Goal: Information Seeking & Learning: Learn about a topic

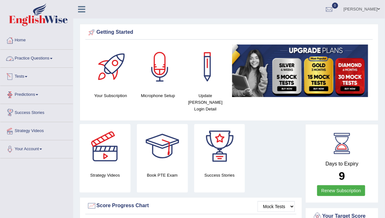
click at [41, 58] on link "Practice Questions" at bounding box center [36, 58] width 73 height 16
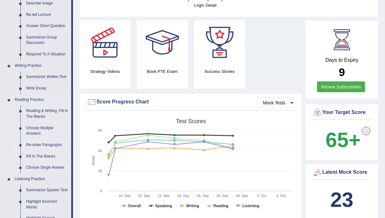
scroll to position [104, 0]
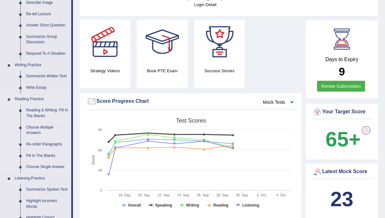
click at [45, 113] on link "Reading & Writing: Fill In The Blanks" at bounding box center [47, 113] width 48 height 17
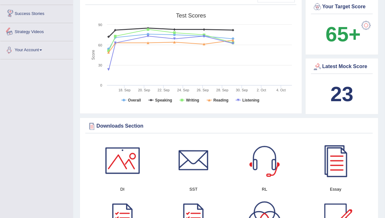
scroll to position [217, 0]
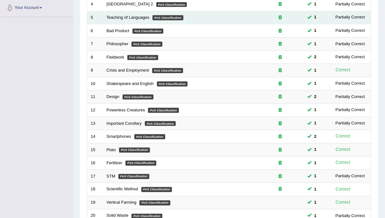
scroll to position [201, 0]
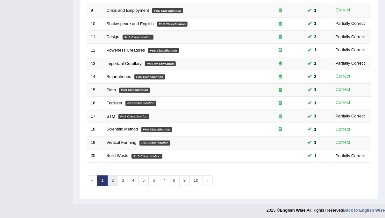
click at [110, 181] on link "2" at bounding box center [112, 181] width 10 height 10
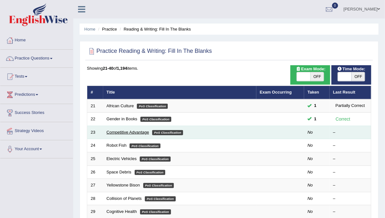
click at [132, 131] on link "Competitive Advantage" at bounding box center [128, 132] width 43 height 5
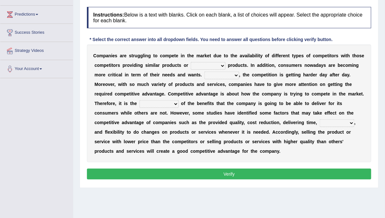
scroll to position [81, 0]
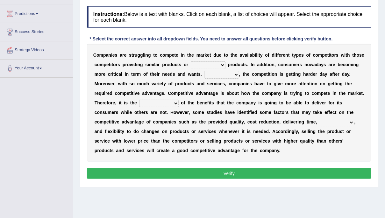
click at [220, 64] on select "constitution restitution substitution institution" at bounding box center [208, 65] width 35 height 8
select select "substitution"
click at [191, 61] on select "constitution restitution substitution institution" at bounding box center [208, 65] width 35 height 8
click at [236, 75] on select "However Instead Additionally Therefore" at bounding box center [221, 75] width 35 height 8
select select "Therefore"
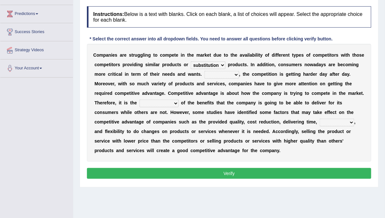
click at [204, 71] on select "However Instead Additionally Therefore" at bounding box center [221, 75] width 35 height 8
click at [176, 101] on select "dissemination ordination determination incarnation" at bounding box center [158, 104] width 39 height 8
select select "ordination"
click at [139, 100] on select "dissemination ordination determination incarnation" at bounding box center [158, 104] width 39 height 8
click at [350, 121] on select "captivation aggregation deprivation innovation" at bounding box center [336, 123] width 35 height 8
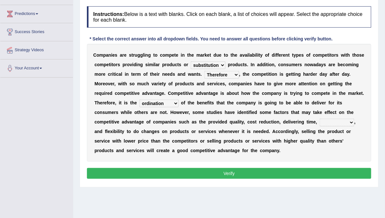
select select "captivation"
click at [319, 119] on select "captivation aggregation deprivation innovation" at bounding box center [336, 123] width 35 height 8
click at [259, 175] on button "Verify" at bounding box center [229, 173] width 284 height 11
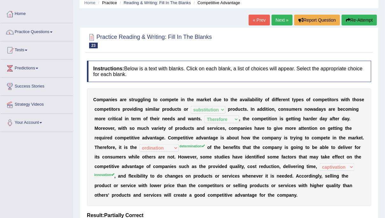
scroll to position [19, 0]
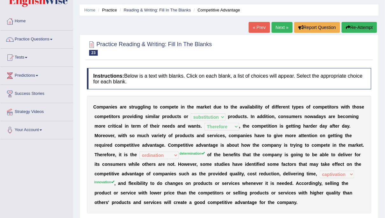
click at [357, 26] on button "Re-Attempt" at bounding box center [358, 27] width 35 height 11
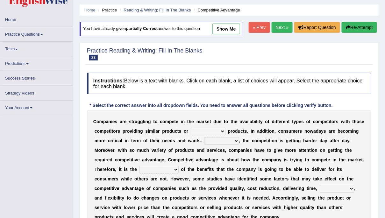
click at [221, 129] on select "constitution restitution substitution institution" at bounding box center [208, 132] width 35 height 8
select select "substitution"
click at [191, 128] on select "constitution restitution substitution institution" at bounding box center [208, 132] width 35 height 8
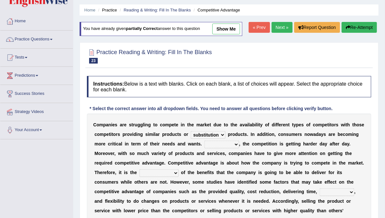
click at [233, 144] on select "However Instead Additionally Therefore" at bounding box center [221, 145] width 35 height 8
select select "Therefore"
click at [204, 141] on select "However Instead Additionally Therefore" at bounding box center [221, 145] width 35 height 8
click at [175, 171] on select "dissemination ordination determination incarnation" at bounding box center [158, 173] width 39 height 8
select select "determination"
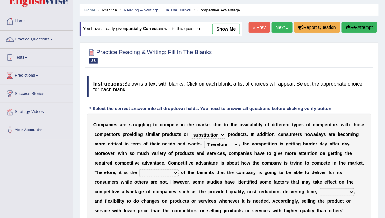
click at [139, 169] on select "dissemination ordination determination incarnation" at bounding box center [158, 173] width 39 height 8
click at [172, 174] on select "dissemination ordination determination incarnation" at bounding box center [158, 173] width 39 height 8
click at [139, 169] on select "dissemination ordination determination incarnation" at bounding box center [158, 173] width 39 height 8
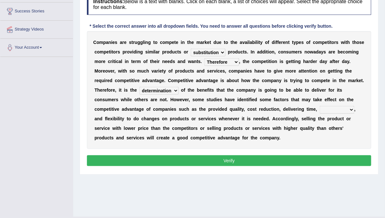
scroll to position [102, 0]
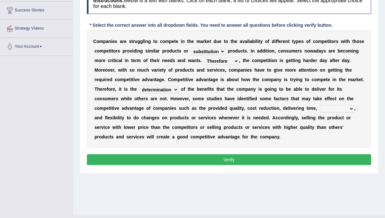
click at [348, 109] on select "captivation aggregation deprivation innovation" at bounding box center [336, 109] width 35 height 8
select select "innovation"
click at [319, 105] on select "captivation aggregation deprivation innovation" at bounding box center [336, 109] width 35 height 8
click at [321, 160] on button "Verify" at bounding box center [229, 159] width 284 height 11
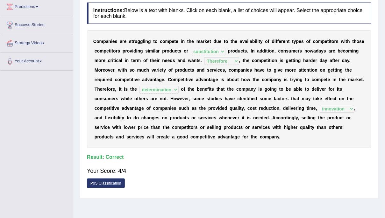
scroll to position [0, 0]
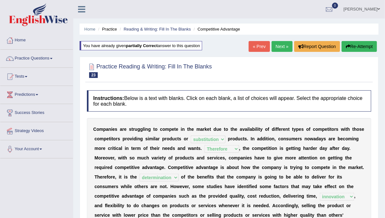
click at [279, 44] on link "Next »" at bounding box center [281, 46] width 21 height 11
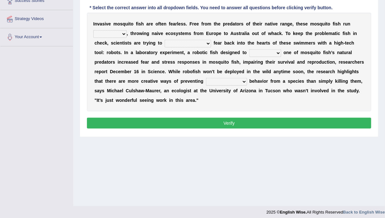
scroll to position [116, 0]
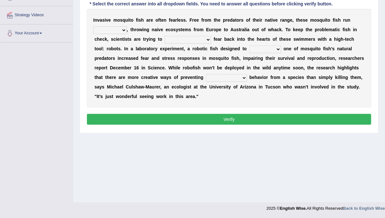
click at [124, 29] on select "occupant flippant rampant concordant" at bounding box center [109, 30] width 33 height 8
select select "rampant"
click at [93, 26] on select "occupant flippant rampant concordant" at bounding box center [109, 30] width 33 height 8
click at [188, 39] on select "accept spike strike [PERSON_NAME]" at bounding box center [187, 40] width 46 height 8
select select "spike"
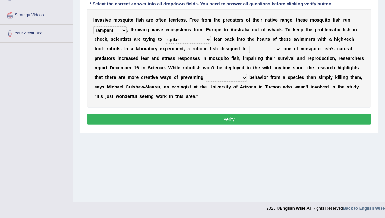
click at [164, 36] on select "accept spike strike [PERSON_NAME]" at bounding box center [187, 40] width 46 height 8
click at [263, 48] on select "bequest mimic battle conquest" at bounding box center [265, 49] width 32 height 8
select select "mimic"
click at [249, 45] on select "bequest mimic battle conquest" at bounding box center [265, 49] width 32 height 8
click at [229, 79] on select "unprivileged unprecedented uncharted unwanted" at bounding box center [226, 78] width 41 height 8
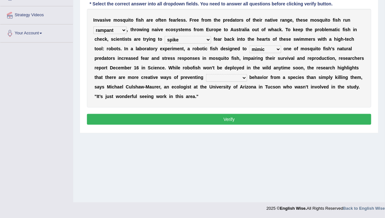
select select "unwanted"
click at [206, 74] on select "unprivileged unprecedented uncharted unwanted" at bounding box center [226, 78] width 41 height 8
click at [213, 119] on button "Verify" at bounding box center [229, 119] width 284 height 11
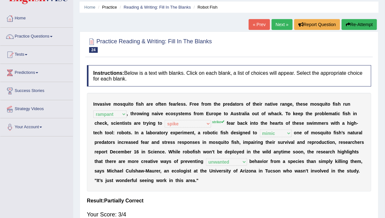
scroll to position [21, 0]
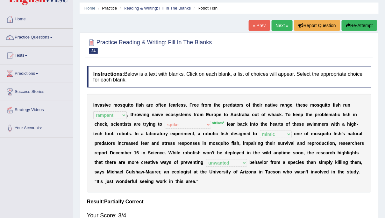
click at [361, 24] on button "Re-Attempt" at bounding box center [358, 25] width 35 height 11
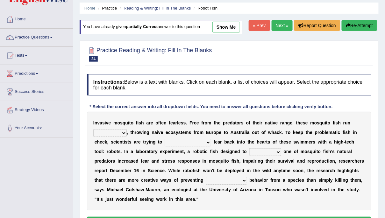
click at [121, 135] on select "occupant flippant rampant concordant" at bounding box center [109, 133] width 33 height 8
select select "rampant"
click at [93, 129] on select "occupant flippant rampant concordant" at bounding box center [109, 133] width 33 height 8
click at [192, 143] on select "accept spike strike drake" at bounding box center [187, 143] width 46 height 8
select select "strike"
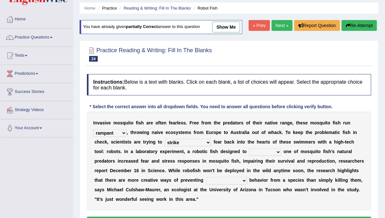
click at [164, 139] on select "accept spike strike drake" at bounding box center [187, 143] width 46 height 8
click at [260, 150] on select "bequest mimic battle conquest" at bounding box center [265, 152] width 32 height 8
select select "mimic"
click at [249, 148] on select "bequest mimic battle conquest" at bounding box center [265, 152] width 32 height 8
click at [232, 180] on select "unprivileged unprecedented uncharted unwanted" at bounding box center [226, 181] width 41 height 8
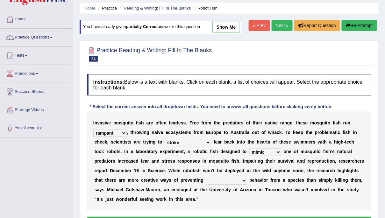
select select "unwanted"
click at [206, 177] on select "unprivileged unprecedented uncharted unwanted" at bounding box center [226, 181] width 41 height 8
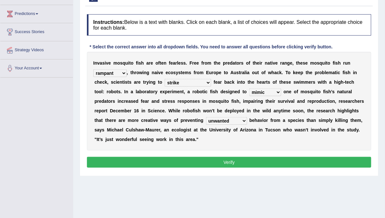
scroll to position [83, 0]
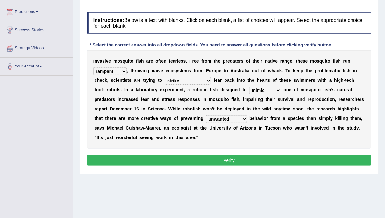
click at [249, 159] on button "Verify" at bounding box center [229, 160] width 284 height 11
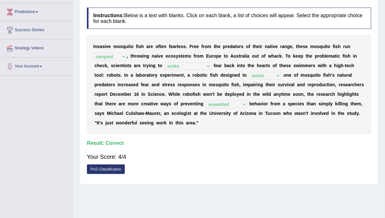
scroll to position [0, 0]
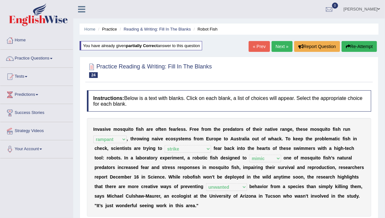
click at [277, 46] on link "Next »" at bounding box center [281, 46] width 21 height 11
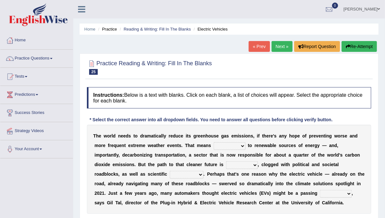
click at [243, 142] on select "grafting drafting crafting shifting" at bounding box center [229, 146] width 32 height 8
select select "shifting"
click at [214, 142] on select "grafting drafting crafting shifting" at bounding box center [229, 146] width 32 height 8
click at [256, 163] on select "daunting daunted daunt dauntless" at bounding box center [242, 165] width 32 height 8
select select "dauntless"
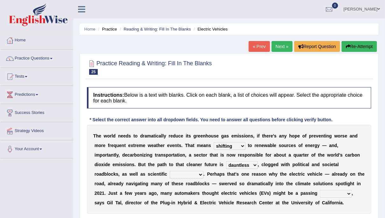
click at [226, 161] on select "daunting daunted daunt dauntless" at bounding box center [242, 165] width 32 height 8
click at [200, 175] on select "spectacles obstacles tentacles receptacles" at bounding box center [187, 175] width 34 height 8
select select "obstacles"
click at [170, 171] on select "spectacles obstacles tentacles receptacles" at bounding box center [187, 175] width 34 height 8
click at [348, 193] on select "fad gad tad lad" at bounding box center [336, 194] width 32 height 8
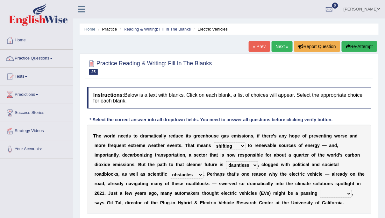
click at [320, 190] on select "fad gad tad lad" at bounding box center [336, 194] width 32 height 8
click at [347, 193] on select "fad gad tad lad" at bounding box center [336, 194] width 32 height 8
select select "tad"
click at [320, 190] on select "fad gad tad lad" at bounding box center [336, 194] width 32 height 8
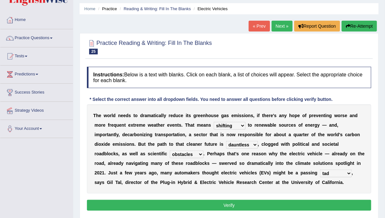
scroll to position [29, 0]
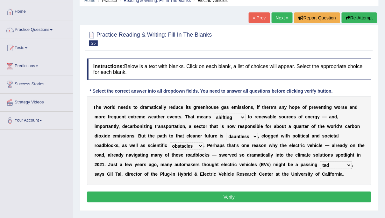
click at [328, 196] on button "Verify" at bounding box center [229, 197] width 284 height 11
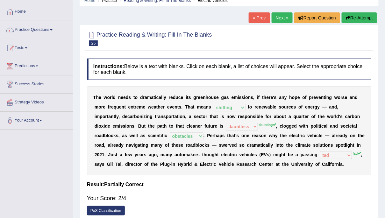
click at [355, 21] on button "Re-Attempt" at bounding box center [358, 17] width 35 height 11
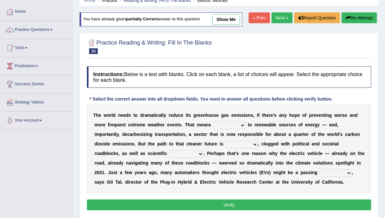
click at [242, 125] on select "grafting drafting crafting shifting" at bounding box center [229, 126] width 32 height 8
select select "shifting"
click at [214, 122] on select "grafting drafting crafting shifting" at bounding box center [229, 126] width 32 height 8
click at [247, 144] on select "daunting daunted daunt dauntless" at bounding box center [242, 145] width 32 height 8
select select "daunting"
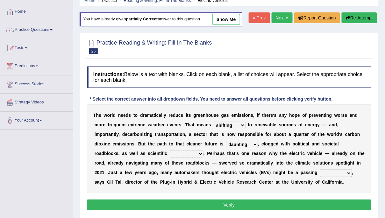
click at [226, 141] on select "daunting daunted daunt dauntless" at bounding box center [242, 145] width 32 height 8
click at [198, 155] on select "spectacles obstacles tentacles receptacles" at bounding box center [187, 154] width 34 height 8
select select "obstacles"
click at [170, 150] on select "spectacles obstacles tentacles receptacles" at bounding box center [187, 154] width 34 height 8
click at [349, 171] on select "fad gad tad lad" at bounding box center [336, 173] width 32 height 8
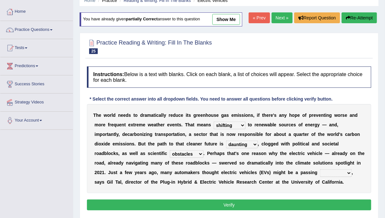
select select "fad"
click at [320, 169] on select "fad gad tad lad" at bounding box center [336, 173] width 32 height 8
click at [327, 206] on button "Verify" at bounding box center [229, 204] width 284 height 11
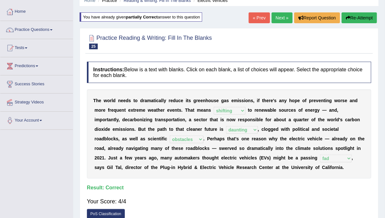
click at [280, 17] on link "Next »" at bounding box center [281, 17] width 21 height 11
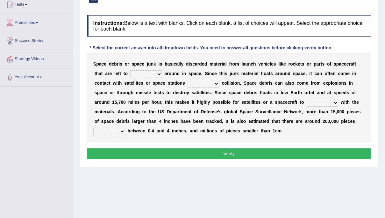
scroll to position [72, 0]
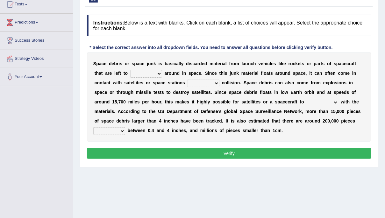
click at [158, 72] on select "twist center roam loll" at bounding box center [146, 74] width 32 height 8
select select "roam"
click at [130, 70] on select "twist center roam loll" at bounding box center [146, 74] width 32 height 8
click at [216, 82] on select "risks risk risked risking" at bounding box center [203, 84] width 32 height 8
select select "risk"
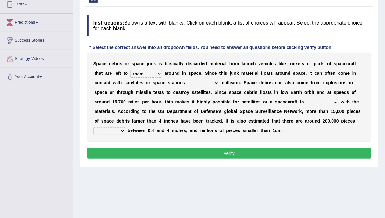
click at [187, 80] on select "risks risk risked risking" at bounding box center [203, 84] width 32 height 8
click at [333, 100] on select "collect collate collide collocate" at bounding box center [322, 103] width 32 height 8
select select "collide"
click at [306, 99] on select "collect collate collide collocate" at bounding box center [322, 103] width 32 height 8
click at [125, 132] on b at bounding box center [126, 130] width 3 height 5
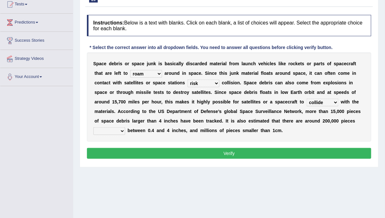
click at [121, 128] on select "sized sizing size sizes" at bounding box center [109, 131] width 32 height 8
select select "size"
click at [93, 127] on select "sized sizing size sizes" at bounding box center [109, 131] width 32 height 8
click at [122, 152] on button "Verify" at bounding box center [229, 153] width 284 height 11
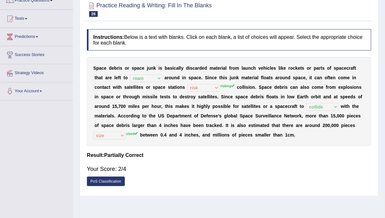
scroll to position [72, 0]
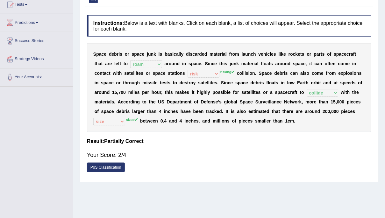
click at [109, 166] on link "PoS Classification" at bounding box center [106, 168] width 38 height 10
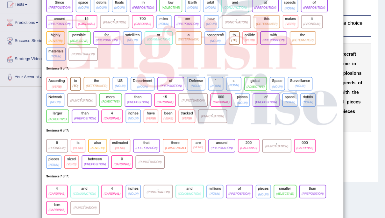
scroll to position [212, 0]
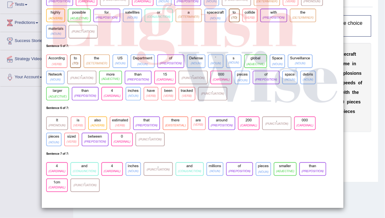
click at [302, 36] on img at bounding box center [193, 7] width 302 height 402
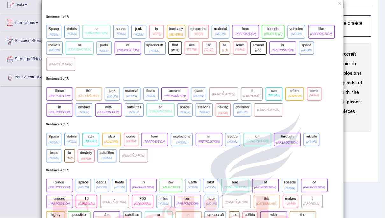
scroll to position [0, 0]
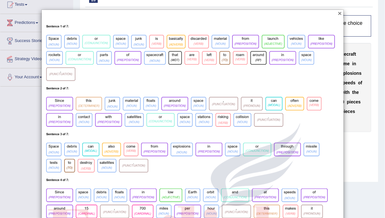
click at [340, 11] on button "×" at bounding box center [340, 13] width 4 height 7
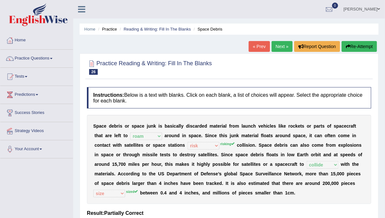
click at [361, 46] on button "Re-Attempt" at bounding box center [358, 46] width 35 height 11
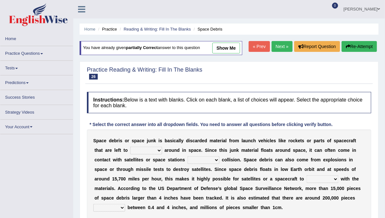
click at [157, 150] on select "twist center roam loll" at bounding box center [146, 151] width 32 height 8
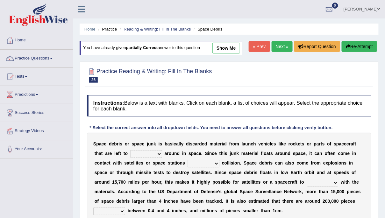
select select "roam"
click at [130, 150] on select "twist center roam loll" at bounding box center [146, 154] width 32 height 8
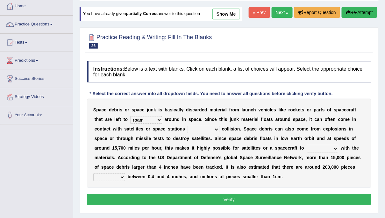
scroll to position [34, 0]
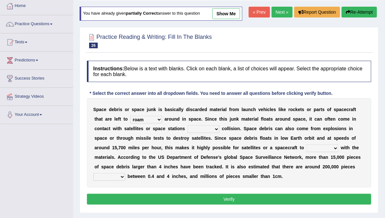
click at [218, 128] on select "risks risk risked risking" at bounding box center [203, 129] width 32 height 8
select select "risking"
click at [187, 125] on select "risks risk risked risking" at bounding box center [203, 129] width 32 height 8
click at [335, 147] on select "collect collate collide collocate" at bounding box center [322, 148] width 32 height 8
select select "collide"
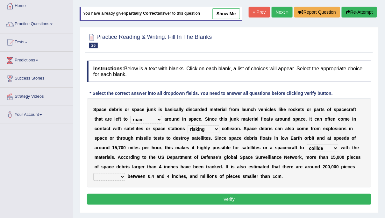
click at [306, 144] on select "collect collate collide collocate" at bounding box center [322, 148] width 32 height 8
click at [121, 175] on select "sized sizing size sizes" at bounding box center [109, 177] width 32 height 8
click at [93, 173] on select "sized sizing size sizes" at bounding box center [109, 177] width 32 height 8
click at [122, 174] on select "sized sizing size sizes" at bounding box center [109, 177] width 32 height 8
select select "sized"
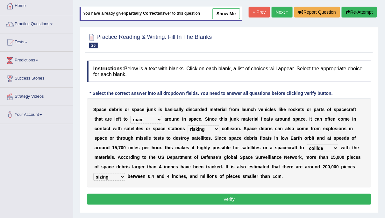
click at [93, 173] on select "sized sizing size sizes" at bounding box center [109, 177] width 32 height 8
click at [115, 197] on button "Verify" at bounding box center [229, 199] width 284 height 11
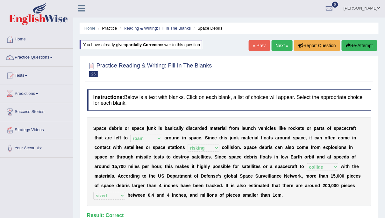
scroll to position [0, 0]
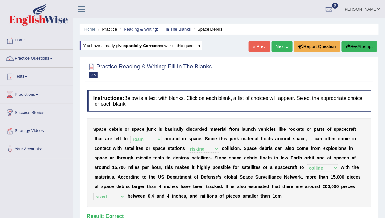
click at [282, 45] on link "Next »" at bounding box center [281, 46] width 21 height 11
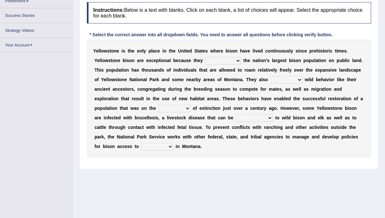
scroll to position [94, 0]
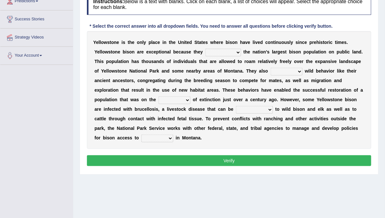
click at [237, 52] on select "congregate comprise consist compromise" at bounding box center [223, 53] width 36 height 8
select select "congregate"
click at [205, 49] on select "congregate comprise consist compromise" at bounding box center [223, 53] width 36 height 8
click at [299, 69] on select "exhibit disregard resist encourage" at bounding box center [286, 72] width 32 height 8
select select "disregard"
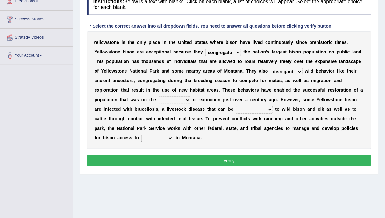
click at [270, 68] on select "exhibit disregard resist encourage" at bounding box center [286, 72] width 32 height 8
click at [180, 99] on select "brine brink danger brindle" at bounding box center [174, 100] width 32 height 8
select select "danger"
click at [158, 96] on select "brine brink danger brindle" at bounding box center [174, 100] width 32 height 8
click at [268, 108] on select "transplanted transported transgressed transmitted" at bounding box center [254, 110] width 37 height 8
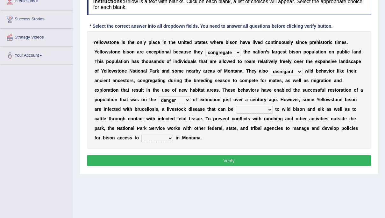
select select "transmitted"
click at [236, 106] on select "transplanted transported transgressed transmitted" at bounding box center [254, 110] width 37 height 8
click at [170, 136] on select "habitat habitat habitant food" at bounding box center [157, 139] width 32 height 8
select select "habitat"
click at [141, 135] on select "habitat habitat habitant food" at bounding box center [157, 139] width 32 height 8
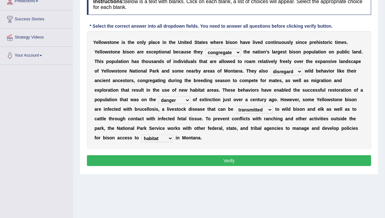
click at [164, 162] on button "Verify" at bounding box center [229, 160] width 284 height 11
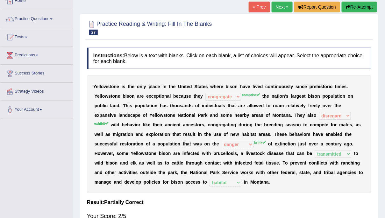
scroll to position [33, 0]
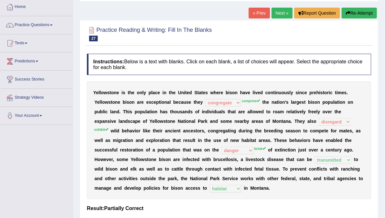
click at [275, 13] on link "Next »" at bounding box center [281, 13] width 21 height 11
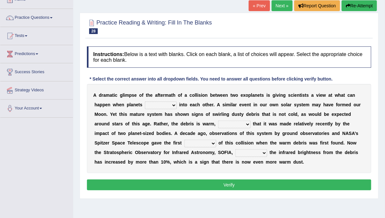
scroll to position [43, 0]
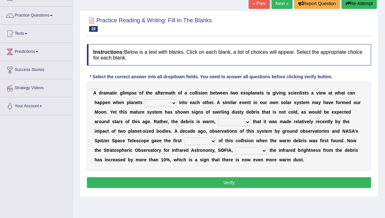
click at [172, 102] on select "crash explore roam implode" at bounding box center [161, 103] width 32 height 8
select select "crash"
click at [145, 99] on select "crash explore roam implode" at bounding box center [161, 103] width 32 height 8
click at [172, 103] on select "crash explore roam implode" at bounding box center [161, 103] width 32 height 8
click at [145, 99] on select "crash explore roam implode" at bounding box center [161, 103] width 32 height 8
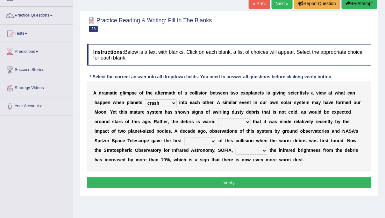
click at [248, 122] on select "reinforcing sentencing forging conducing" at bounding box center [234, 122] width 32 height 8
select select "reinforcing"
click at [218, 118] on select "reinforcing sentencing forging conducing" at bounding box center [234, 122] width 32 height 8
click at [213, 141] on select "pints faints hints taints" at bounding box center [200, 141] width 32 height 8
select select "pints"
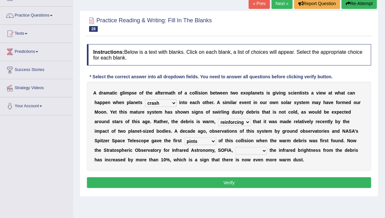
click at [184, 137] on select "pints faints hints taints" at bounding box center [200, 141] width 32 height 8
click at [264, 150] on select "concealed revealed repealed unsealed" at bounding box center [251, 151] width 32 height 8
select select "revealed"
click at [235, 147] on select "concealed revealed repealed unsealed" at bounding box center [251, 151] width 32 height 8
click at [247, 183] on button "Verify" at bounding box center [229, 182] width 284 height 11
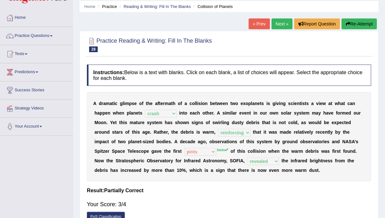
scroll to position [21, 0]
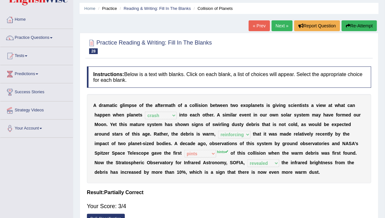
click at [349, 26] on button "Re-Attempt" at bounding box center [358, 25] width 35 height 11
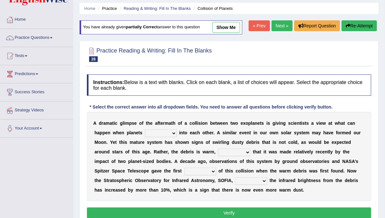
click at [207, 168] on select "pints faints hints taints" at bounding box center [200, 172] width 32 height 8
select select "hints"
click at [184, 168] on select "pints faints hints taints" at bounding box center [200, 172] width 32 height 8
click at [263, 179] on select "concealed revealed repealed unsealed" at bounding box center [251, 181] width 32 height 8
select select "revealed"
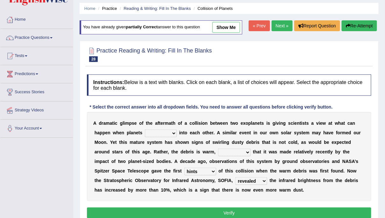
click at [235, 177] on select "concealed revealed repealed unsealed" at bounding box center [251, 181] width 32 height 8
click at [241, 153] on select "reinforcing sentencing forging conducing" at bounding box center [234, 153] width 32 height 8
select select "reinforcing"
click at [218, 149] on select "reinforcing sentencing forging conducing" at bounding box center [234, 153] width 32 height 8
click at [174, 132] on select "crash explore roam implode" at bounding box center [161, 133] width 32 height 8
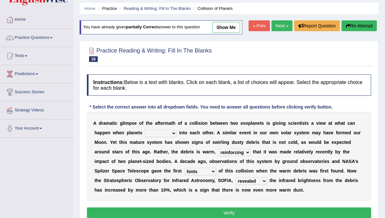
select select "crash"
click at [145, 129] on select "crash explore roam implode" at bounding box center [161, 133] width 32 height 8
click at [175, 210] on button "Verify" at bounding box center [229, 212] width 284 height 11
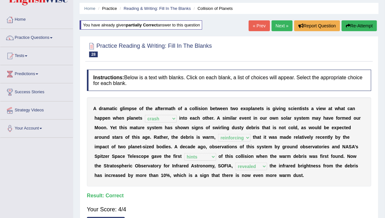
click at [277, 22] on link "Next »" at bounding box center [281, 25] width 21 height 11
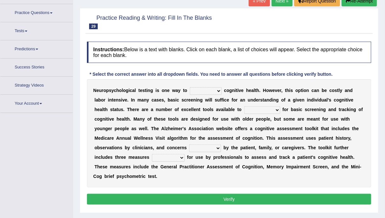
scroll to position [56, 0]
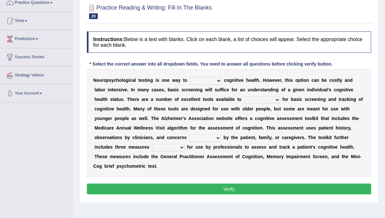
click at [217, 81] on select "obsess assess possess access" at bounding box center [206, 81] width 32 height 8
select select "access"
click at [190, 77] on select "obsess assess possess access" at bounding box center [206, 81] width 32 height 8
click at [260, 99] on select "stationers practitioners petitioners questioners" at bounding box center [262, 100] width 36 height 8
select select "practitioners"
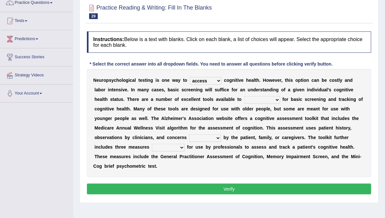
click at [244, 96] on select "stationers practitioners petitioners questioners" at bounding box center [262, 100] width 36 height 8
click at [215, 137] on select "raised rising arising praised" at bounding box center [205, 138] width 32 height 8
select select "rising"
click at [189, 134] on select "raised rising arising praised" at bounding box center [205, 138] width 32 height 8
click at [180, 147] on select "validated intimidated dilapidated antedated" at bounding box center [168, 148] width 33 height 8
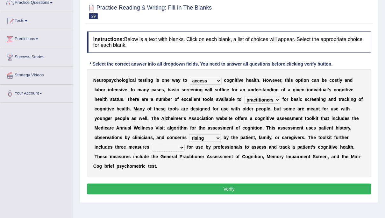
select select "validated"
click at [152, 144] on select "validated intimidated dilapidated antedated" at bounding box center [168, 148] width 33 height 8
click at [174, 190] on button "Verify" at bounding box center [229, 189] width 284 height 11
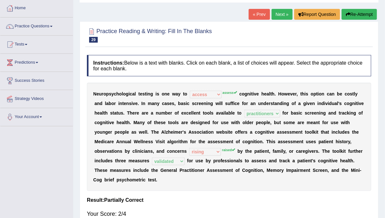
scroll to position [24, 0]
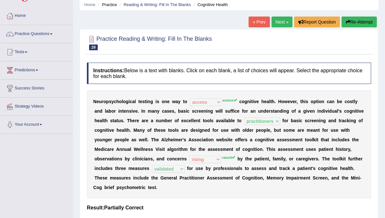
click at [350, 21] on button "Re-Attempt" at bounding box center [358, 22] width 35 height 11
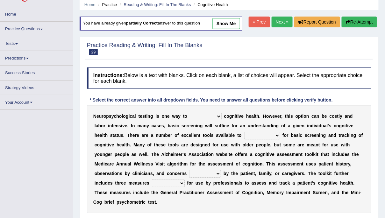
click at [217, 115] on select "obsess assess possess access" at bounding box center [206, 117] width 32 height 8
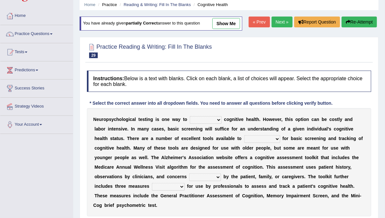
select select "assess"
click at [190, 116] on select "obsess assess possess access" at bounding box center [206, 120] width 32 height 8
click at [261, 139] on select "stationers practitioners petitioners questioners" at bounding box center [262, 139] width 36 height 8
select select "practitioners"
click at [244, 135] on select "stationers practitioners petitioners questioners" at bounding box center [262, 139] width 36 height 8
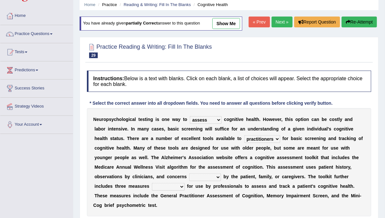
click at [216, 175] on select "raised rising arising praised" at bounding box center [205, 177] width 32 height 8
select select "raised"
click at [189, 173] on select "raised rising arising praised" at bounding box center [205, 177] width 32 height 8
click at [181, 187] on select "validated intimidated dilapidated antedated" at bounding box center [168, 187] width 33 height 8
select select "validated"
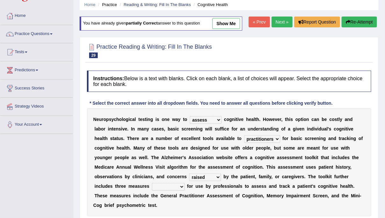
click at [152, 183] on select "validated intimidated dilapidated antedated" at bounding box center [168, 187] width 33 height 8
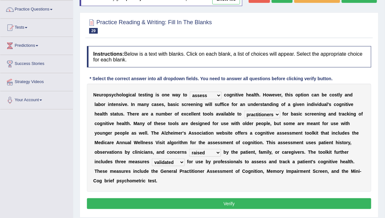
scroll to position [59, 0]
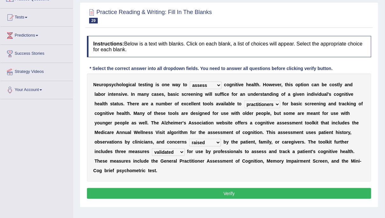
click at [201, 190] on button "Verify" at bounding box center [229, 193] width 284 height 11
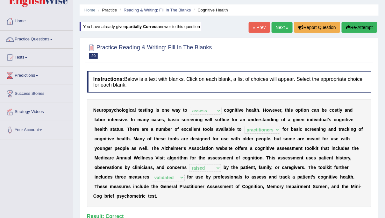
scroll to position [16, 0]
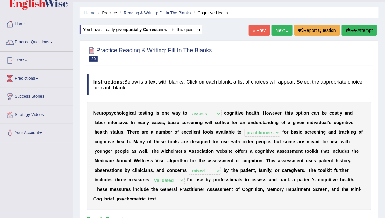
click at [276, 30] on link "Next »" at bounding box center [281, 30] width 21 height 11
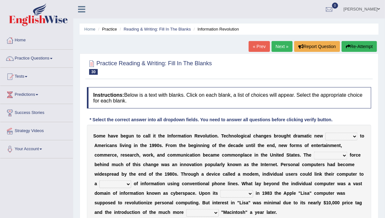
click at [231, 15] on ul "[PERSON_NAME] Toggle navigation Username: Harpreet03 Access Type: Online Subscr…" at bounding box center [276, 9] width 218 height 18
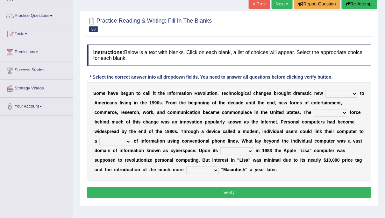
scroll to position [45, 0]
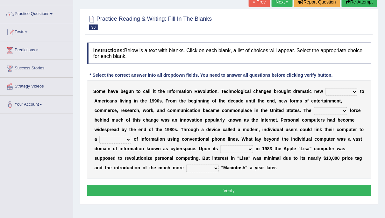
click at [354, 91] on select "challenges puzzles options confusion" at bounding box center [341, 92] width 32 height 8
select select "challenges"
click at [325, 88] on select "challenges puzzles options confusion" at bounding box center [341, 92] width 32 height 8
click at [340, 110] on select "unremitting uninspiring driving insinuating" at bounding box center [330, 111] width 33 height 8
select select "driving"
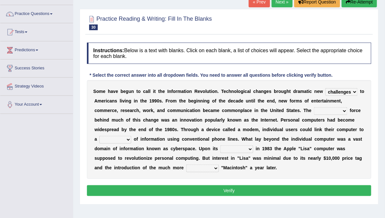
click at [315, 107] on select "unremitting uninspiring driving insinuating" at bounding box center [330, 111] width 33 height 8
click at [131, 136] on b at bounding box center [132, 138] width 3 height 5
click at [126, 137] on select "magnitude bulk wealth volume" at bounding box center [115, 140] width 32 height 8
select select "bulk"
click at [99, 136] on select "magnitude bulk wealth volume" at bounding box center [115, 140] width 32 height 8
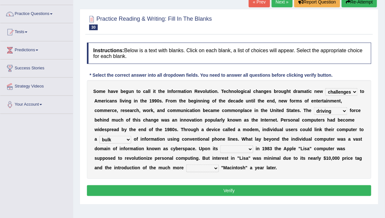
click at [247, 149] on select "relief release publication emission" at bounding box center [236, 149] width 33 height 8
select select "publication"
click at [220, 145] on select "relief release publication emission" at bounding box center [236, 149] width 33 height 8
click at [214, 167] on select "convenient affordable advanced formidable" at bounding box center [202, 168] width 32 height 8
select select "convenient"
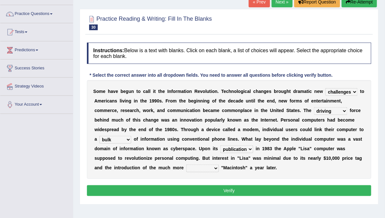
click at [186, 164] on select "convenient affordable advanced formidable" at bounding box center [202, 168] width 32 height 8
click at [202, 191] on button "Verify" at bounding box center [229, 190] width 284 height 11
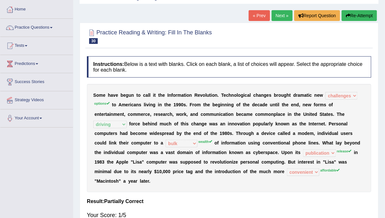
scroll to position [32, 0]
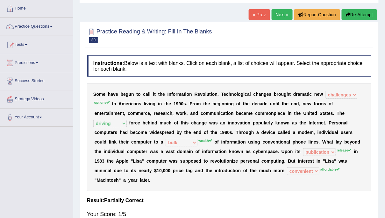
click at [352, 12] on button "Re-Attempt" at bounding box center [358, 14] width 35 height 11
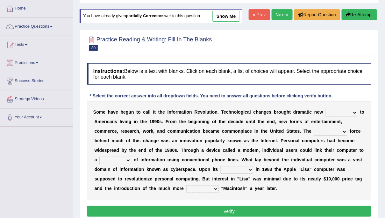
click at [352, 110] on select "challenges puzzles options confusion" at bounding box center [341, 113] width 32 height 8
select select "options"
click at [325, 109] on select "challenges puzzles options confusion" at bounding box center [341, 113] width 32 height 8
click at [345, 129] on select "unremitting uninspiring driving insinuating" at bounding box center [330, 132] width 33 height 8
select select "driving"
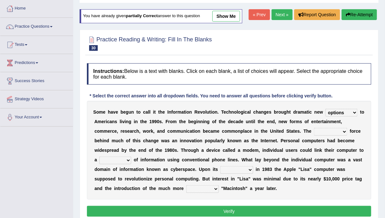
click at [315, 128] on select "unremitting uninspiring driving insinuating" at bounding box center [330, 132] width 33 height 8
click at [125, 158] on select "magnitude bulk wealth volume" at bounding box center [115, 161] width 32 height 8
select select "wealth"
click at [99, 157] on select "magnitude bulk wealth volume" at bounding box center [115, 161] width 32 height 8
click at [251, 168] on select "relief release publication emission" at bounding box center [236, 170] width 33 height 8
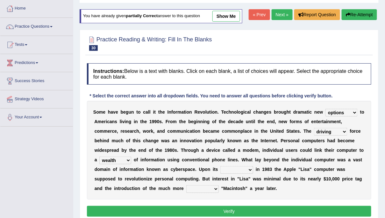
select select "release"
click at [220, 166] on select "relief release publication emission" at bounding box center [236, 170] width 33 height 8
click at [213, 187] on select "convenient affordable advanced formidable" at bounding box center [202, 189] width 32 height 8
select select "affordable"
click at [186, 185] on select "convenient affordable advanced formidable" at bounding box center [202, 189] width 32 height 8
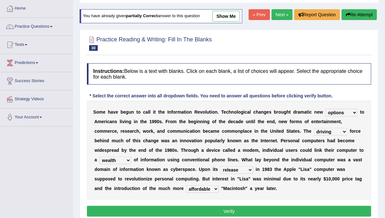
click at [207, 215] on button "Verify" at bounding box center [229, 211] width 284 height 11
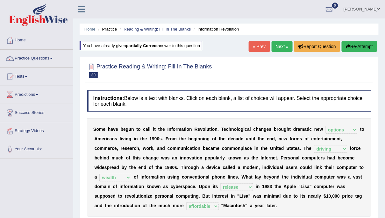
click at [273, 45] on link "Next »" at bounding box center [281, 46] width 21 height 11
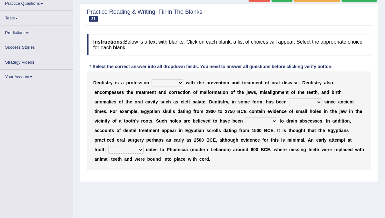
scroll to position [55, 0]
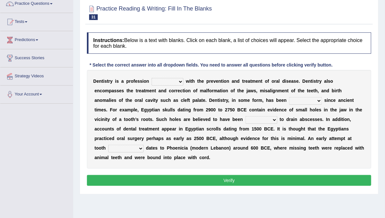
click at [176, 80] on select "agreed dealt concerned taken" at bounding box center [167, 82] width 32 height 8
select select "dealt"
click at [151, 78] on select "agreed dealt concerned taken" at bounding box center [167, 82] width 32 height 8
click at [289, 101] on select "criticized replaced practiced abandoned" at bounding box center [305, 101] width 33 height 8
select select "practiced"
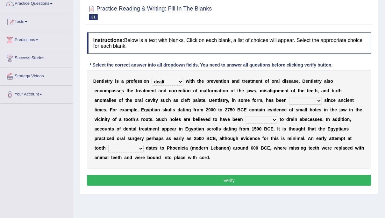
click at [289, 97] on select "criticized replaced practiced abandoned" at bounding box center [305, 101] width 33 height 8
click at [245, 122] on select "fluctuated laminated drilled sealed" at bounding box center [261, 120] width 32 height 8
click at [245, 116] on select "fluctuated laminated drilled sealed" at bounding box center [261, 120] width 32 height 8
click at [245, 118] on select "fluctuated laminated drilled sealed" at bounding box center [261, 120] width 32 height 8
select select "sealed"
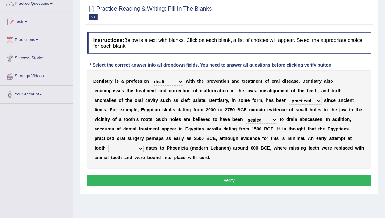
click at [245, 116] on select "fluctuated laminated drilled sealed" at bounding box center [261, 120] width 32 height 8
click at [143, 145] on select "reparation sacrament restitution replacement" at bounding box center [125, 149] width 35 height 8
select select "replacement"
click at [143, 145] on select "reparation sacrament restitution replacement" at bounding box center [125, 149] width 35 height 8
click at [315, 179] on button "Verify" at bounding box center [229, 180] width 284 height 11
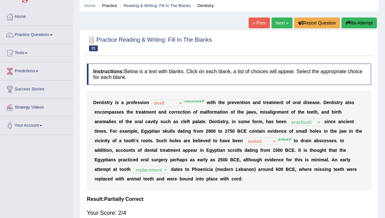
scroll to position [23, 0]
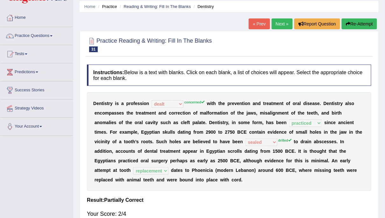
click at [356, 23] on button "Re-Attempt" at bounding box center [358, 23] width 35 height 11
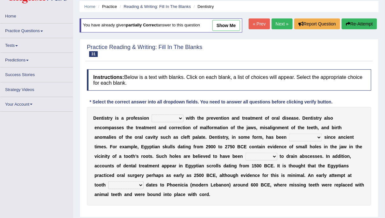
click at [180, 121] on select "agreed dealt concerned taken" at bounding box center [167, 119] width 32 height 8
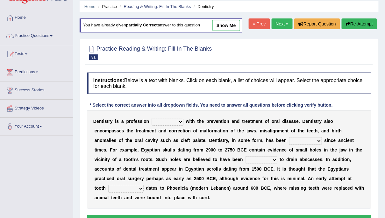
select select "concerned"
click at [151, 118] on select "agreed dealt concerned taken" at bounding box center [167, 122] width 32 height 8
click at [289, 138] on select "criticized replaced practiced abandoned" at bounding box center [305, 141] width 33 height 8
click at [289, 137] on select "criticized replaced practiced abandoned" at bounding box center [305, 141] width 33 height 8
click at [289, 139] on select "criticized replaced practiced abandoned" at bounding box center [305, 141] width 33 height 8
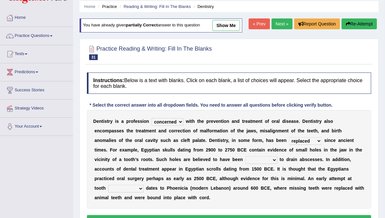
select select "practiced"
click at [289, 137] on select "criticized replaced practiced abandoned" at bounding box center [305, 141] width 33 height 8
click at [245, 161] on select "fluctuated laminated drilled sealed" at bounding box center [261, 160] width 32 height 8
select select "drilled"
click at [245, 156] on select "fluctuated laminated drilled sealed" at bounding box center [261, 160] width 32 height 8
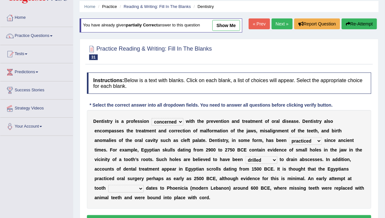
click at [143, 185] on select "reparation sacrament restitution replacement" at bounding box center [125, 189] width 35 height 8
select select "replacement"
click at [143, 185] on select "reparation sacrament restitution replacement" at bounding box center [125, 189] width 35 height 8
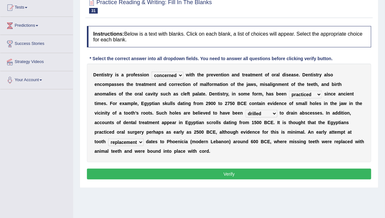
scroll to position [69, 0]
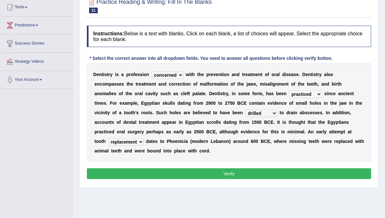
click at [306, 172] on button "Verify" at bounding box center [229, 173] width 284 height 11
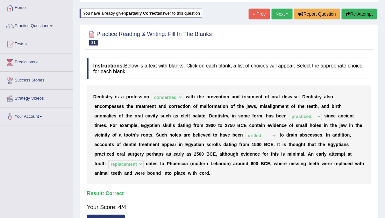
scroll to position [0, 0]
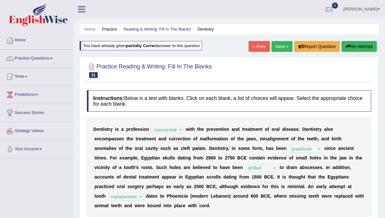
click at [280, 45] on link "Next »" at bounding box center [281, 46] width 21 height 11
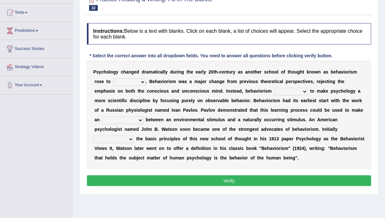
scroll to position [75, 0]
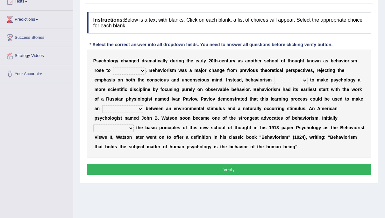
click at [141, 73] on select "dominance temptation challenge temper" at bounding box center [129, 71] width 32 height 8
select select "temper"
click at [113, 67] on select "dominance temptation challenge temper" at bounding box center [129, 71] width 32 height 8
click at [296, 80] on select "reproached reproved strove rewove" at bounding box center [290, 81] width 33 height 8
select select "reproached"
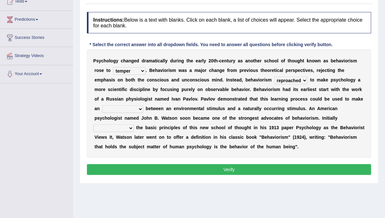
click at [274, 77] on select "reproached reproved strove rewove" at bounding box center [290, 81] width 33 height 8
click at [135, 108] on select "acclimatization association union combination" at bounding box center [122, 109] width 41 height 8
select select "acclimatization"
click at [102, 105] on select "acclimatization association union combination" at bounding box center [122, 109] width 41 height 8
click at [130, 128] on select "questioning foreshortening unburdening outlining" at bounding box center [113, 128] width 40 height 8
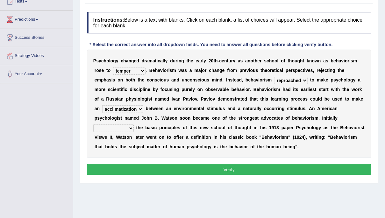
select select "outlining"
click at [93, 124] on select "questioning foreshortening unburdening outlining" at bounding box center [113, 128] width 40 height 8
click at [140, 171] on button "Verify" at bounding box center [229, 169] width 284 height 11
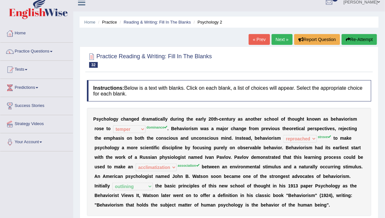
scroll to position [5, 0]
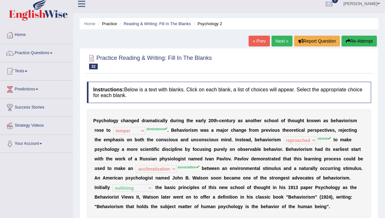
click at [355, 41] on button "Re-Attempt" at bounding box center [358, 41] width 35 height 11
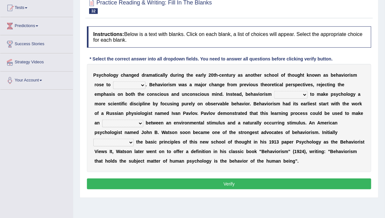
scroll to position [69, 0]
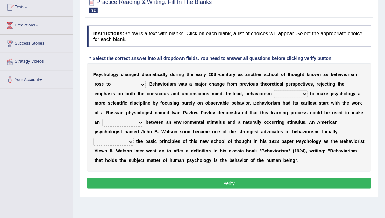
click at [140, 121] on select "acclimatization association union combination" at bounding box center [122, 123] width 41 height 8
select select "association"
click at [102, 119] on select "acclimatization association union combination" at bounding box center [122, 123] width 41 height 8
click at [128, 143] on select "questioning foreshortening unburdening outlining" at bounding box center [113, 142] width 40 height 8
select select "outlining"
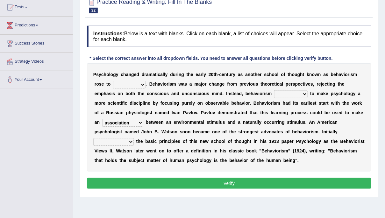
click at [93, 138] on select "questioning foreshortening unburdening outlining" at bounding box center [113, 142] width 40 height 8
click at [299, 91] on select "reproached reproved strove rewove" at bounding box center [290, 94] width 33 height 8
select select "strove"
click at [274, 90] on select "reproached reproved strove rewove" at bounding box center [290, 94] width 33 height 8
click at [138, 83] on select "dominance temptation challenge temper" at bounding box center [129, 85] width 32 height 8
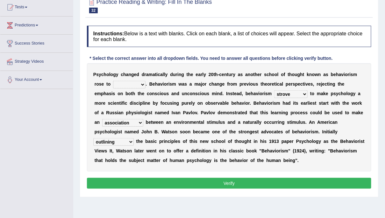
select select "dominance"
click at [113, 81] on select "dominance temptation challenge temper" at bounding box center [129, 85] width 32 height 8
click at [155, 186] on button "Verify" at bounding box center [229, 183] width 284 height 11
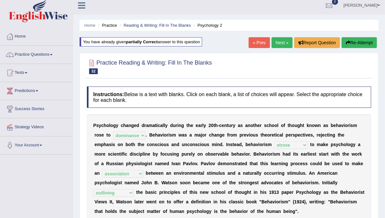
scroll to position [0, 0]
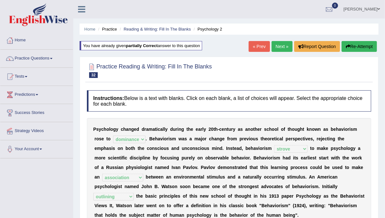
click at [276, 48] on link "Next »" at bounding box center [281, 46] width 21 height 11
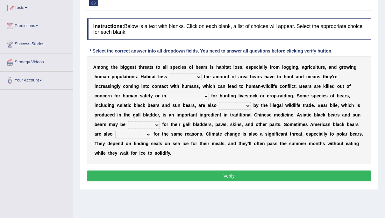
scroll to position [69, 0]
click at [199, 75] on select "increases reduces complies interacts" at bounding box center [186, 77] width 32 height 8
select select "reduces"
click at [170, 73] on select "increases reduces complies interacts" at bounding box center [186, 77] width 32 height 8
click at [203, 94] on select "coalition retaliation appreciation disinformation" at bounding box center [189, 97] width 40 height 8
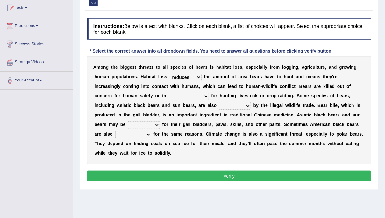
select select "coalition"
click at [169, 93] on select "coalition retaliation appreciation disinformation" at bounding box center [189, 97] width 40 height 8
click at [243, 107] on select "protected prohibited fattened threatened" at bounding box center [235, 106] width 32 height 8
select select "fattened"
click at [219, 102] on select "protected prohibited fattened threatened" at bounding box center [235, 106] width 32 height 8
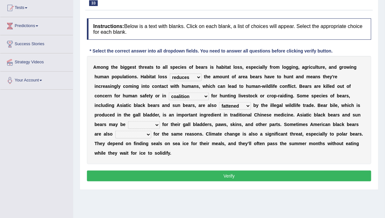
click at [156, 126] on select "poached squelched coached blenched" at bounding box center [144, 125] width 32 height 8
select select "coached"
click at [128, 121] on select "poached squelched coached blenched" at bounding box center [144, 125] width 32 height 8
click at [142, 136] on select "begot foreseen encountered targeted" at bounding box center [133, 135] width 36 height 8
select select "encountered"
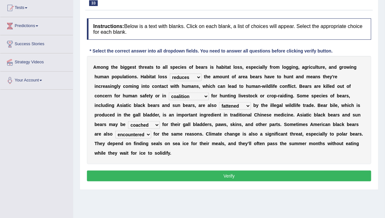
click at [115, 131] on select "begot foreseen encountered targeted" at bounding box center [133, 135] width 36 height 8
click at [162, 177] on button "Verify" at bounding box center [229, 176] width 284 height 11
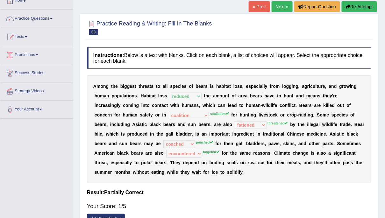
scroll to position [0, 0]
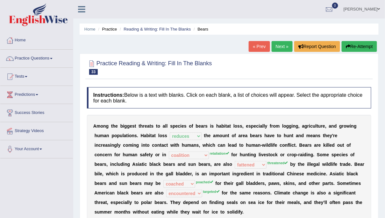
click at [357, 45] on button "Re-Attempt" at bounding box center [358, 46] width 35 height 11
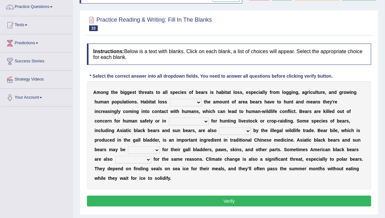
scroll to position [55, 0]
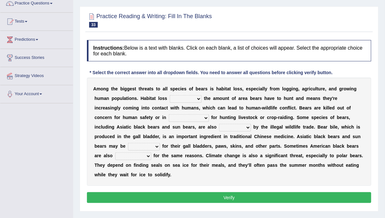
click at [198, 95] on select "increases reduces complies interacts" at bounding box center [186, 99] width 32 height 8
select select "reduces"
click at [170, 95] on select "increases reduces complies interacts" at bounding box center [186, 99] width 32 height 8
click at [199, 116] on select "coalition retaliation appreciation disinformation" at bounding box center [189, 118] width 40 height 8
select select "retaliation"
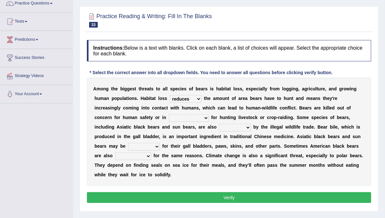
click at [169, 114] on select "coalition retaliation appreciation disinformation" at bounding box center [189, 118] width 40 height 8
click at [243, 128] on select "protected prohibited fattened threatened" at bounding box center [235, 128] width 32 height 8
select select "threatened"
click at [219, 124] on select "protected prohibited fattened threatened" at bounding box center [235, 128] width 32 height 8
click at [149, 145] on select "poached squelched coached blenched" at bounding box center [144, 147] width 32 height 8
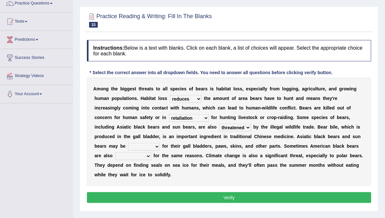
select select "squelched"
click at [128, 143] on select "poached squelched coached blenched" at bounding box center [144, 147] width 32 height 8
click at [145, 157] on select "begot foreseen encountered targeted" at bounding box center [133, 156] width 36 height 8
select select "targeted"
click at [115, 152] on select "begot foreseen encountered targeted" at bounding box center [133, 156] width 36 height 8
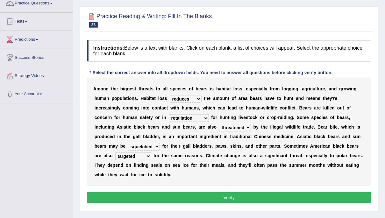
click at [149, 200] on button "Verify" at bounding box center [229, 197] width 284 height 11
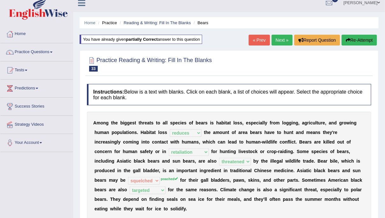
scroll to position [0, 0]
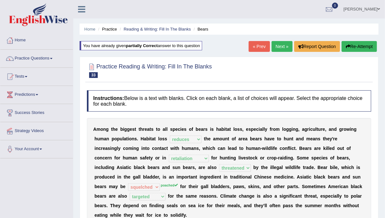
click at [277, 43] on link "Next »" at bounding box center [281, 46] width 21 height 11
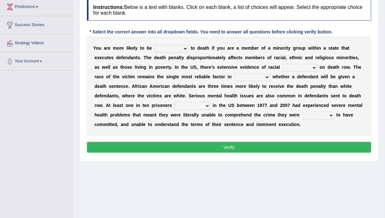
scroll to position [88, 0]
click at [182, 45] on select "penalized blamed complained sentenced" at bounding box center [171, 49] width 34 height 8
select select "penalized"
click at [154, 45] on select "penalized blamed complained sentenced" at bounding box center [171, 49] width 34 height 8
click at [308, 65] on select "bias equality appearance background" at bounding box center [299, 68] width 35 height 8
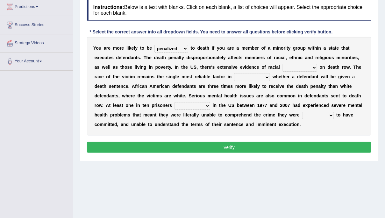
select select "bias"
click at [282, 64] on select "bias equality appearance background" at bounding box center [299, 68] width 35 height 8
click at [263, 77] on select "determining adjoining undermining examining" at bounding box center [252, 77] width 36 height 8
select select "determining"
click at [234, 73] on select "determining adjoining undermining examining" at bounding box center [252, 77] width 36 height 8
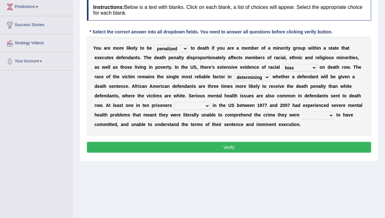
click at [208, 105] on select "electrocuted persecuted executed captured" at bounding box center [192, 106] width 36 height 8
select select "captured"
click at [174, 102] on select "electrocuted persecuted executed captured" at bounding box center [192, 106] width 36 height 8
click at [332, 115] on select "alleged acclaimed persuaded claimed" at bounding box center [318, 116] width 32 height 8
select select "claimed"
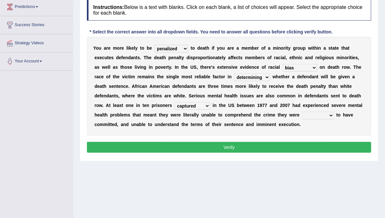
click at [302, 112] on select "alleged acclaimed persuaded claimed" at bounding box center [318, 116] width 32 height 8
click at [319, 147] on button "Verify" at bounding box center [229, 147] width 284 height 11
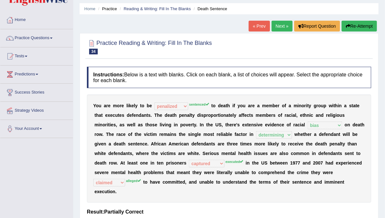
scroll to position [20, 0]
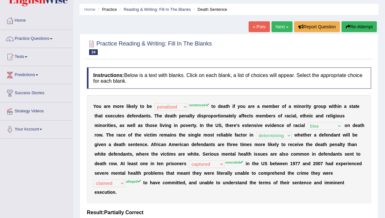
click at [280, 25] on link "Next »" at bounding box center [281, 26] width 21 height 11
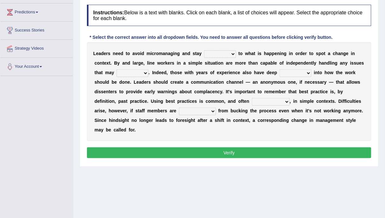
scroll to position [83, 0]
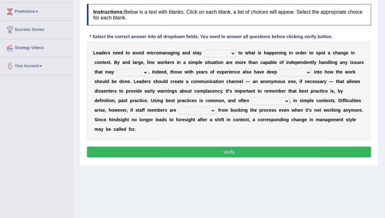
click at [233, 51] on select "complied connected precise concise" at bounding box center [220, 54] width 32 height 8
select select "connected"
click at [204, 50] on select "complied connected precise concise" at bounding box center [220, 54] width 32 height 8
click at [145, 71] on select "apprise rise encounter arise" at bounding box center [132, 73] width 32 height 8
select select "rise"
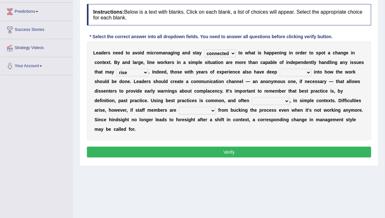
click at [116, 69] on select "apprise rise encounter arise" at bounding box center [132, 73] width 32 height 8
click at [311, 70] on select "incursion insight indignity indication" at bounding box center [295, 73] width 32 height 8
select select "insight"
click at [279, 69] on select "incursion insight indignity indication" at bounding box center [295, 73] width 32 height 8
click at [285, 99] on select "inappropriate apprehensive appropriate forbidden" at bounding box center [271, 101] width 38 height 8
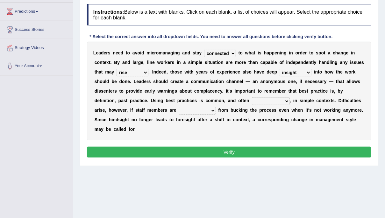
select select "apprehensive"
click at [252, 97] on select "inappropriate apprehensive appropriate forbidden" at bounding box center [271, 101] width 38 height 8
click at [211, 110] on select "disarranged disinclined discouraged disintegrated" at bounding box center [197, 111] width 37 height 8
select select "disarranged"
click at [179, 107] on select "disarranged disinclined discouraged disintegrated" at bounding box center [197, 111] width 37 height 8
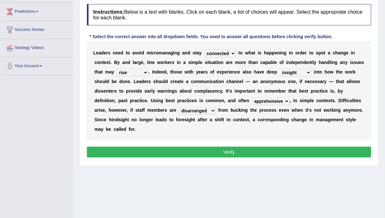
click at [206, 154] on button "Verify" at bounding box center [229, 152] width 284 height 11
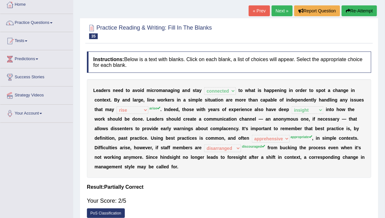
scroll to position [37, 0]
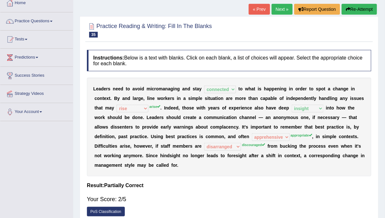
click at [354, 8] on button "Re-Attempt" at bounding box center [358, 9] width 35 height 11
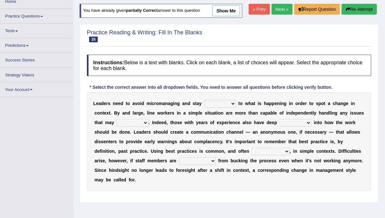
select select "connected"
click at [204, 100] on select "complied connected precise concise" at bounding box center [220, 104] width 32 height 8
click at [303, 120] on select "incursion insight indignity indication" at bounding box center [295, 123] width 32 height 8
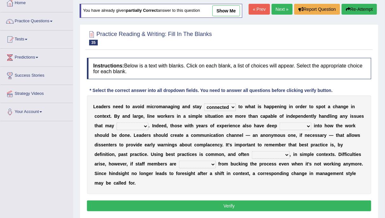
select select "insight"
click at [279, 122] on select "incursion insight indignity indication" at bounding box center [295, 126] width 32 height 8
click at [147, 125] on select "apprise rise encounter arise" at bounding box center [132, 126] width 32 height 8
select select "arise"
click at [116, 122] on select "apprise rise encounter arise" at bounding box center [132, 126] width 32 height 8
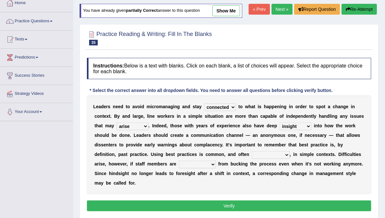
click at [285, 154] on select "inappropriate apprehensive appropriate forbidden" at bounding box center [271, 155] width 38 height 8
select select "inappropriate"
click at [252, 151] on select "inappropriate apprehensive appropriate forbidden" at bounding box center [271, 155] width 38 height 8
click at [206, 164] on select "disarranged disinclined discouraged disintegrated" at bounding box center [197, 165] width 37 height 8
select select "discouraged"
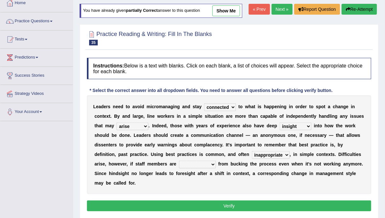
click at [179, 161] on select "disarranged disinclined discouraged disintegrated" at bounding box center [197, 165] width 37 height 8
click at [204, 202] on button "Verify" at bounding box center [229, 205] width 284 height 11
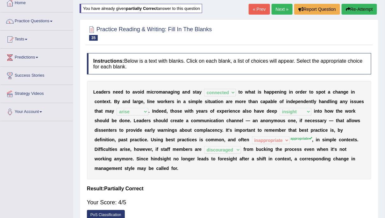
click at [280, 11] on link "Next »" at bounding box center [281, 9] width 21 height 11
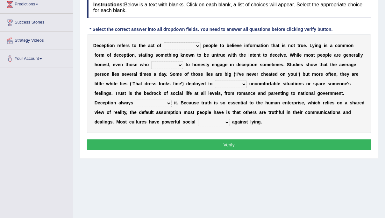
scroll to position [90, 0]
click at [198, 45] on select "discouraging forbidding detecting encouraging" at bounding box center [182, 46] width 37 height 8
select select "encouraging"
click at [164, 42] on select "discouraging forbidding detecting encouraging" at bounding box center [182, 46] width 37 height 8
click at [182, 65] on select "describe prescribe inscribe subscribe" at bounding box center [167, 65] width 32 height 8
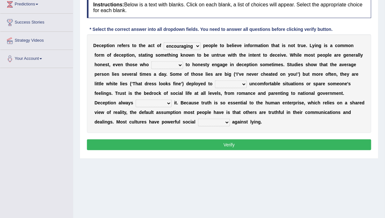
select select "describe"
click at [151, 61] on select "describe prescribe inscribe subscribe" at bounding box center [167, 65] width 32 height 8
click at [240, 82] on select "contest illuminate disguise avoid" at bounding box center [231, 84] width 32 height 8
select select "avoid"
click at [215, 80] on select "contest illuminate disguise avoid" at bounding box center [231, 84] width 32 height 8
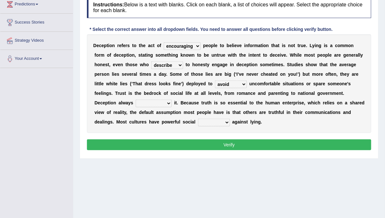
click at [168, 103] on select "undermines underscores undertakes underwrites" at bounding box center [154, 104] width 36 height 8
select select "undermines"
click at [136, 100] on select "undermines underscores undertakes underwrites" at bounding box center [154, 104] width 36 height 8
click at [167, 105] on select "undermines underscores undertakes underwrites" at bounding box center [154, 104] width 36 height 8
click at [136, 100] on select "undermines underscores undertakes underwrites" at bounding box center [154, 104] width 36 height 8
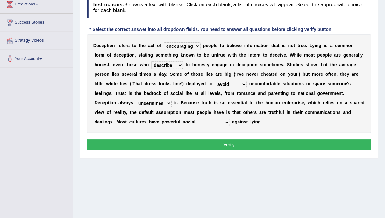
click at [223, 121] on select "ejections sanctions fractions inductions" at bounding box center [214, 123] width 32 height 8
select select "ejections"
click at [198, 119] on select "ejections sanctions fractions inductions" at bounding box center [214, 123] width 32 height 8
click at [213, 147] on button "Verify" at bounding box center [229, 144] width 284 height 11
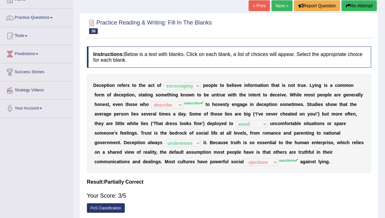
scroll to position [17, 0]
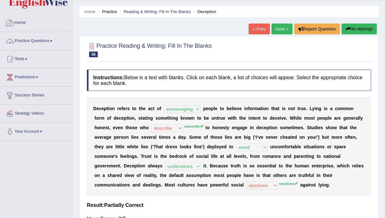
click at [47, 39] on link "Practice Questions" at bounding box center [36, 40] width 73 height 16
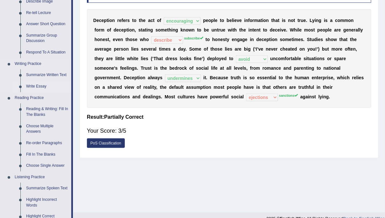
scroll to position [106, 0]
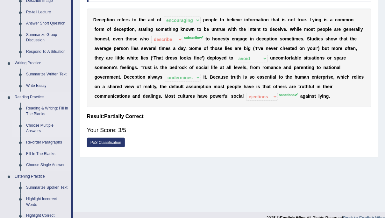
click at [46, 129] on link "Choose Multiple Answers" at bounding box center [47, 128] width 48 height 17
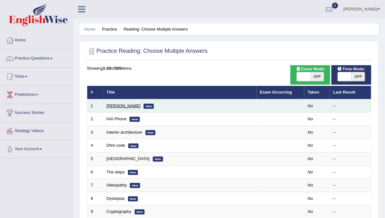
click at [120, 107] on link "[PERSON_NAME]" at bounding box center [124, 105] width 34 height 5
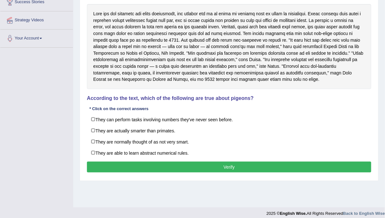
scroll to position [116, 0]
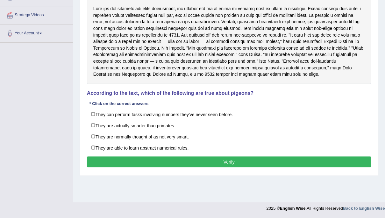
drag, startPoint x: 309, startPoint y: 75, endPoint x: 296, endPoint y: 75, distance: 13.4
click at [296, 75] on div at bounding box center [229, 41] width 284 height 85
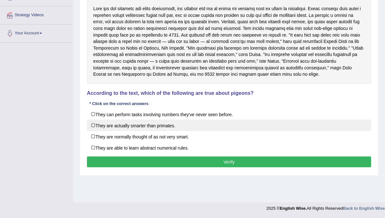
click at [144, 126] on label "They are actually smarter than primates." at bounding box center [229, 125] width 284 height 11
checkbox input "true"
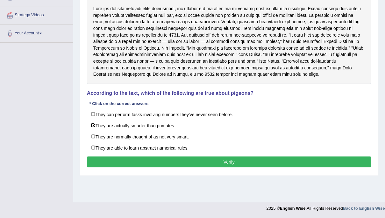
click at [158, 162] on button "Verify" at bounding box center [229, 162] width 284 height 11
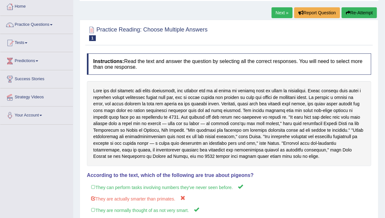
scroll to position [30, 0]
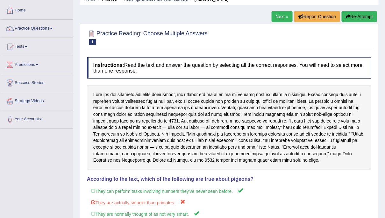
click at [352, 16] on button "Re-Attempt" at bounding box center [358, 16] width 35 height 11
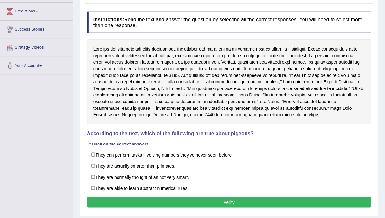
scroll to position [116, 0]
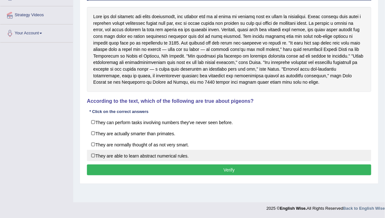
click at [154, 155] on label "They are able to learn abstract numerical rules." at bounding box center [229, 155] width 284 height 11
checkbox input "true"
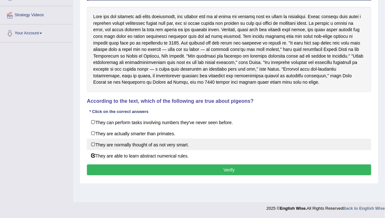
click at [154, 144] on label "They are normally thought of as not very smart." at bounding box center [229, 144] width 284 height 11
checkbox input "true"
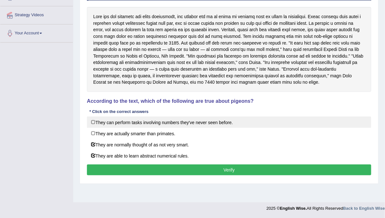
click at [157, 122] on label "They can perform tasks involving numbers they've never seen before." at bounding box center [229, 121] width 284 height 11
checkbox input "true"
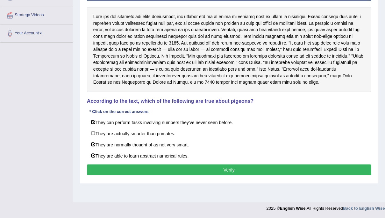
click at [157, 165] on button "Verify" at bounding box center [229, 169] width 284 height 11
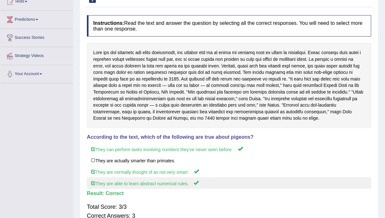
scroll to position [0, 0]
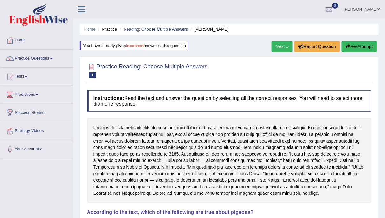
click at [281, 45] on link "Next »" at bounding box center [281, 46] width 21 height 11
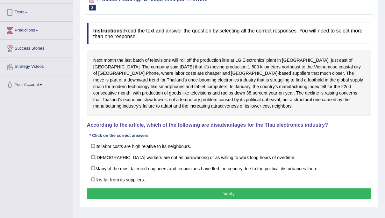
scroll to position [65, 0]
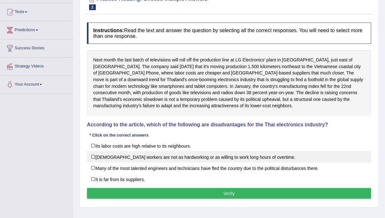
click at [244, 156] on label "[DEMOGRAPHIC_DATA] workers are not as hardworking or as willing to work long ho…" at bounding box center [229, 156] width 284 height 11
checkbox input "true"
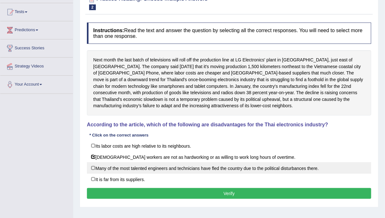
click at [225, 170] on label "Many of the most talented engineers and technicians have fled the country due t…" at bounding box center [229, 167] width 284 height 11
checkbox input "true"
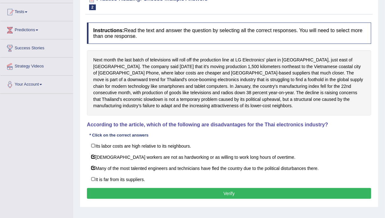
click at [223, 194] on button "Verify" at bounding box center [229, 193] width 284 height 11
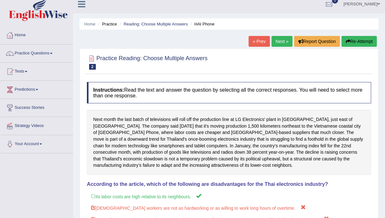
scroll to position [0, 0]
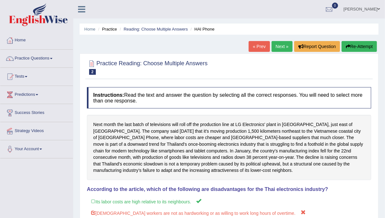
click at [356, 48] on button "Re-Attempt" at bounding box center [358, 46] width 35 height 11
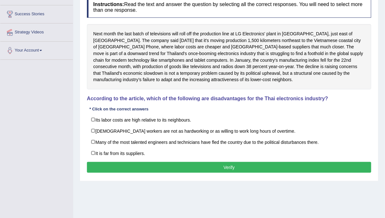
scroll to position [99, 0]
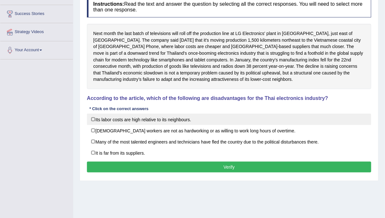
click at [192, 118] on label "Its labor costs are high relative to its neighbours." at bounding box center [229, 119] width 284 height 11
checkbox input "true"
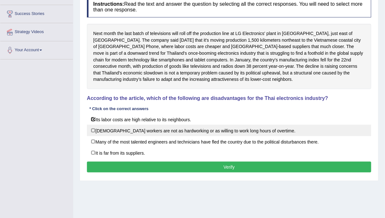
click at [192, 128] on label "[DEMOGRAPHIC_DATA] workers are not as hardworking or as willing to work long ho…" at bounding box center [229, 130] width 284 height 11
checkbox input "true"
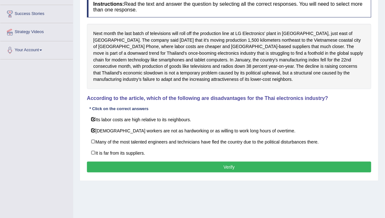
click at [196, 166] on button "Verify" at bounding box center [229, 167] width 284 height 11
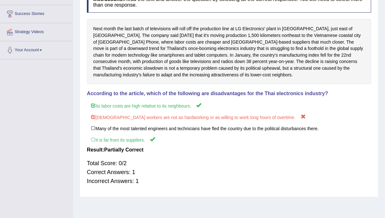
scroll to position [0, 0]
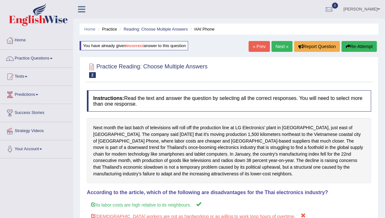
click at [360, 47] on button "Re-Attempt" at bounding box center [358, 46] width 35 height 11
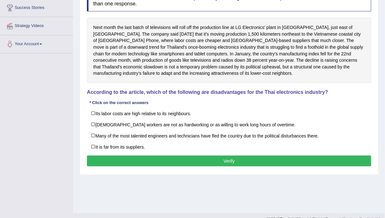
scroll to position [116, 0]
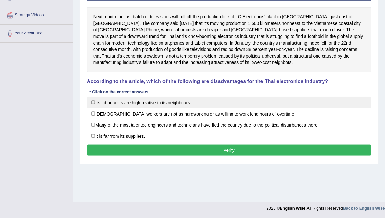
click at [152, 102] on label "Its labor costs are high relative to its neighbours." at bounding box center [229, 102] width 284 height 11
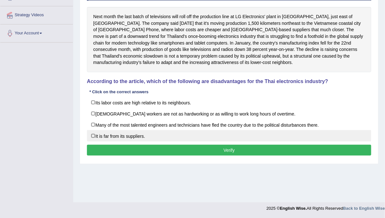
checkbox input "true"
click at [140, 136] on label "It is far from its suppliers." at bounding box center [229, 135] width 284 height 11
checkbox input "true"
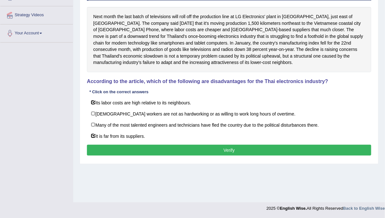
click at [145, 145] on button "Verify" at bounding box center [229, 150] width 284 height 11
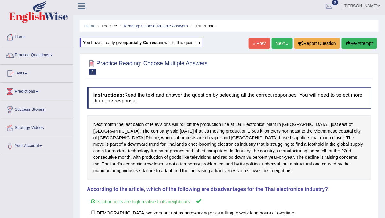
scroll to position [0, 0]
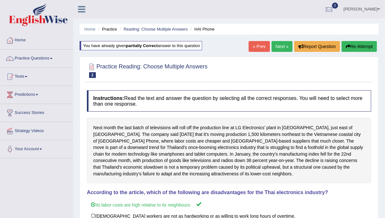
click at [276, 45] on link "Next »" at bounding box center [281, 46] width 21 height 11
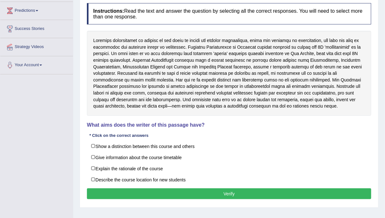
scroll to position [87, 0]
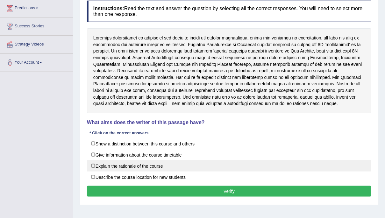
click at [194, 164] on label "Explain the rationale of the course" at bounding box center [229, 165] width 284 height 11
checkbox input "true"
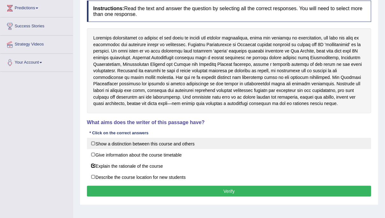
click at [192, 146] on label "Show a distinction between this course and others" at bounding box center [229, 143] width 284 height 11
checkbox input "true"
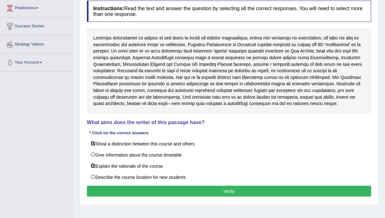
click at [184, 187] on button "Verify" at bounding box center [229, 191] width 284 height 11
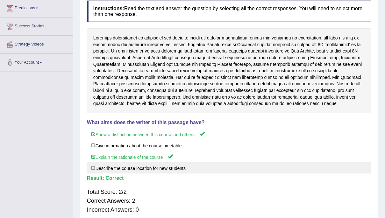
scroll to position [0, 0]
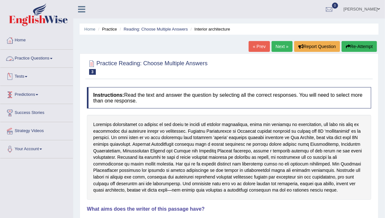
click at [50, 57] on link "Practice Questions" at bounding box center [36, 58] width 73 height 16
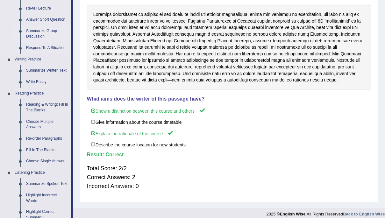
scroll to position [111, 0]
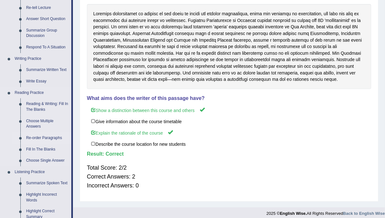
click at [41, 137] on link "Re-order Paragraphs" at bounding box center [47, 137] width 48 height 11
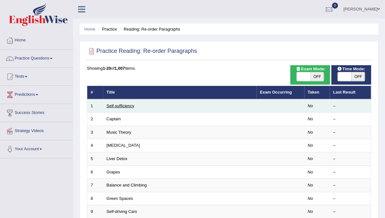
click at [126, 106] on link "Self-sufficiency" at bounding box center [121, 105] width 28 height 5
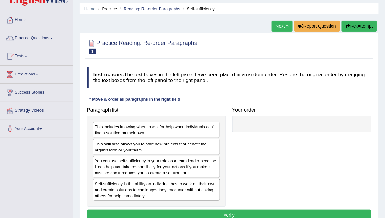
scroll to position [33, 0]
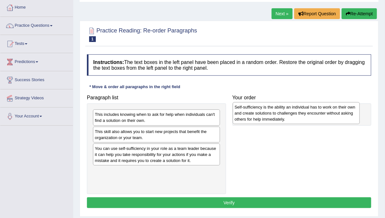
drag, startPoint x: 107, startPoint y: 182, endPoint x: 247, endPoint y: 117, distance: 154.0
click at [247, 117] on div "Self-sufficiency is the ability an individual has to work on their own and crea…" at bounding box center [296, 113] width 127 height 22
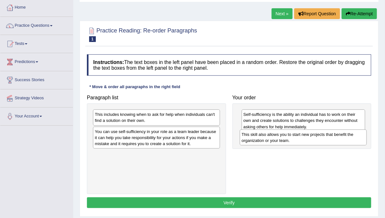
drag, startPoint x: 119, startPoint y: 131, endPoint x: 265, endPoint y: 135, distance: 146.7
click at [265, 135] on div "This skill also allows you to start new projects that benefit the organization …" at bounding box center [303, 137] width 127 height 16
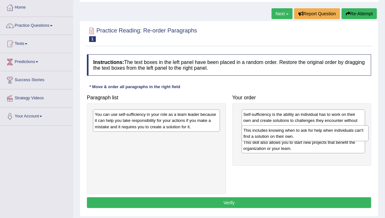
drag, startPoint x: 143, startPoint y: 116, endPoint x: 291, endPoint y: 131, distance: 149.4
click at [291, 131] on div "This includes knowing when to ask for help when individuals can't find a soluti…" at bounding box center [304, 133] width 127 height 16
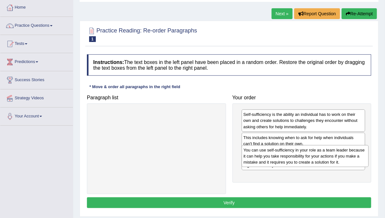
drag, startPoint x: 121, startPoint y: 115, endPoint x: 269, endPoint y: 151, distance: 152.8
click at [269, 151] on div "You can use self-sufficiency in your role as a team leader because it can help …" at bounding box center [304, 156] width 127 height 22
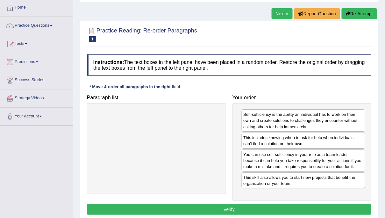
click at [256, 207] on button "Verify" at bounding box center [229, 209] width 284 height 11
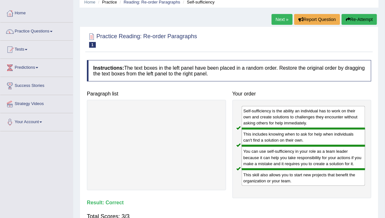
scroll to position [25, 0]
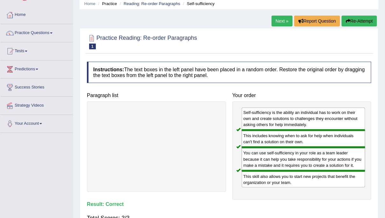
click at [280, 22] on link "Next »" at bounding box center [281, 21] width 21 height 11
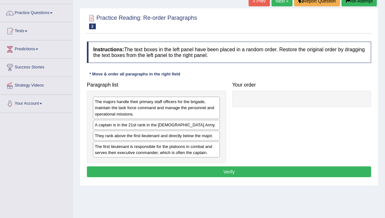
scroll to position [46, 0]
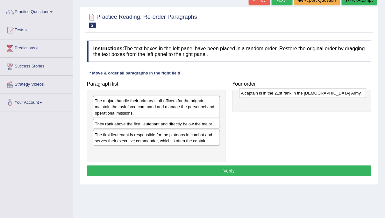
drag, startPoint x: 120, startPoint y: 124, endPoint x: 266, endPoint y: 93, distance: 149.2
click at [266, 93] on div "A captain is in the 21st rank in the [DEMOGRAPHIC_DATA] Army." at bounding box center [302, 93] width 127 height 10
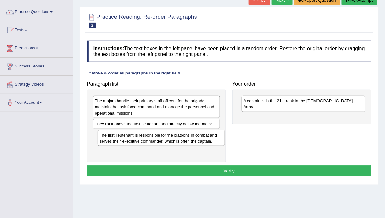
drag, startPoint x: 115, startPoint y: 141, endPoint x: 120, endPoint y: 142, distance: 5.2
click at [120, 142] on div "The first lieutenant is responsible for the platoons in combat and serves their…" at bounding box center [161, 138] width 127 height 16
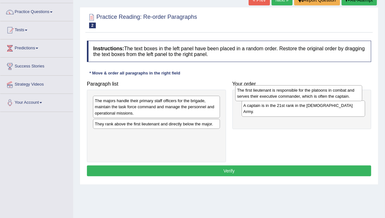
drag, startPoint x: 122, startPoint y: 141, endPoint x: 264, endPoint y: 96, distance: 149.0
click at [264, 97] on div "The first lieutenant is responsible for the platoons in combat and serves their…" at bounding box center [298, 93] width 127 height 16
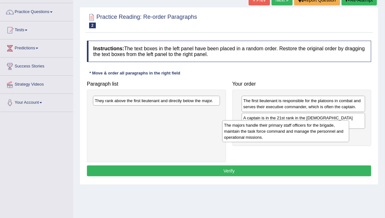
drag, startPoint x: 111, startPoint y: 103, endPoint x: 241, endPoint y: 127, distance: 131.3
click at [241, 127] on div "The majors handle their primary staff officers for the brigade, maintain the ta…" at bounding box center [285, 131] width 127 height 22
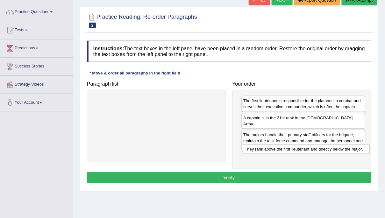
drag, startPoint x: 143, startPoint y: 101, endPoint x: 293, endPoint y: 150, distance: 157.5
click at [293, 150] on div "They rank above the first lieutenant and directly below the major." at bounding box center [306, 149] width 127 height 10
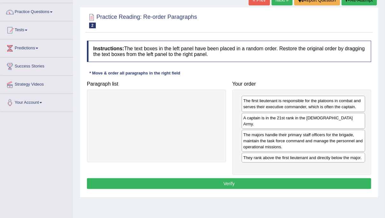
click at [284, 178] on button "Verify" at bounding box center [229, 183] width 284 height 11
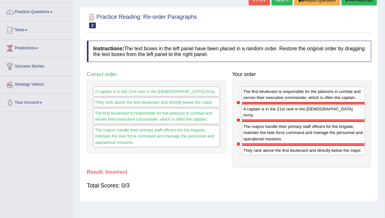
drag, startPoint x: 255, startPoint y: 110, endPoint x: 252, endPoint y: 95, distance: 15.2
click at [252, 95] on div "The first lieutenant is responsible for the platoons in combat and serves their…" at bounding box center [301, 123] width 139 height 87
click at [355, 2] on button "Re-Attempt" at bounding box center [358, 0] width 35 height 11
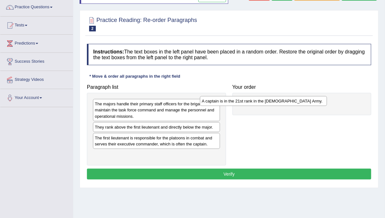
drag, startPoint x: 205, startPoint y: 129, endPoint x: 312, endPoint y: 103, distance: 110.0
click at [312, 103] on div "A captain is in the 21st rank in the US Army." at bounding box center [263, 101] width 127 height 10
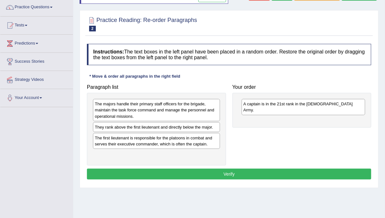
drag, startPoint x: 145, startPoint y: 132, endPoint x: 182, endPoint y: 125, distance: 36.9
click at [182, 125] on div "The majors handle their primary staff officers for the brigade, maintain the ta…" at bounding box center [156, 129] width 139 height 72
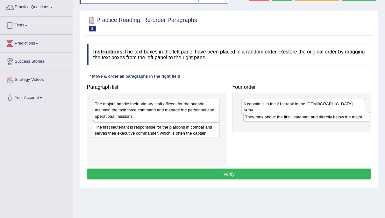
drag, startPoint x: 181, startPoint y: 128, endPoint x: 330, endPoint y: 118, distance: 149.9
click at [330, 118] on div "They rank above the first lieutenant and directly below the major." at bounding box center [306, 117] width 127 height 10
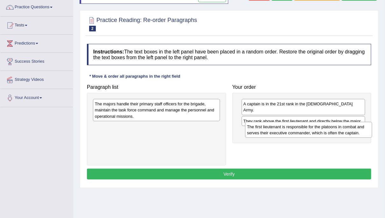
drag, startPoint x: 182, startPoint y: 132, endPoint x: 331, endPoint y: 131, distance: 149.5
click at [331, 131] on div "The first lieutenant is responsible for the platoons in combat and serves their…" at bounding box center [308, 130] width 127 height 16
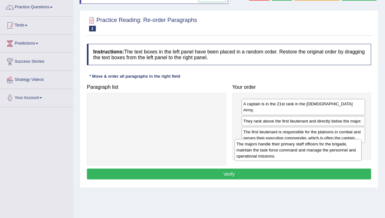
drag, startPoint x: 188, startPoint y: 112, endPoint x: 330, endPoint y: 151, distance: 147.0
click at [330, 151] on div "The majors handle their primary staff officers for the brigade, maintain the ta…" at bounding box center [297, 150] width 127 height 22
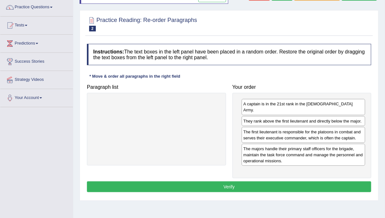
click at [319, 181] on button "Verify" at bounding box center [229, 186] width 284 height 11
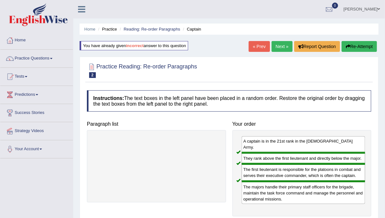
click at [281, 47] on link "Next »" at bounding box center [281, 46] width 21 height 11
